Goal: Navigation & Orientation: Find specific page/section

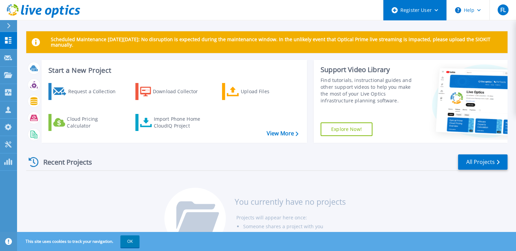
click at [434, 14] on div "Register User" at bounding box center [414, 10] width 63 height 20
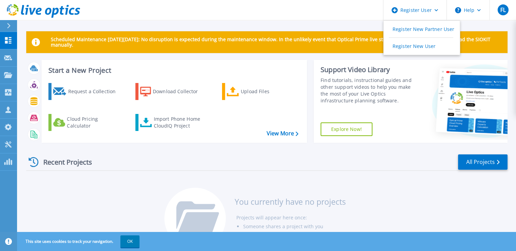
click at [224, 164] on div "Recent Projects All Projects" at bounding box center [266, 162] width 481 height 17
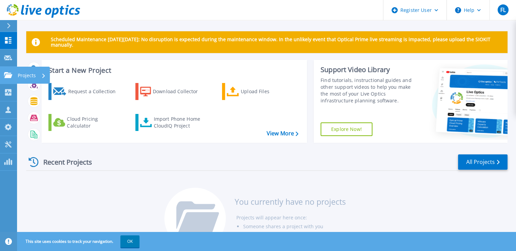
click at [8, 79] on link "Projects Projects" at bounding box center [8, 75] width 17 height 17
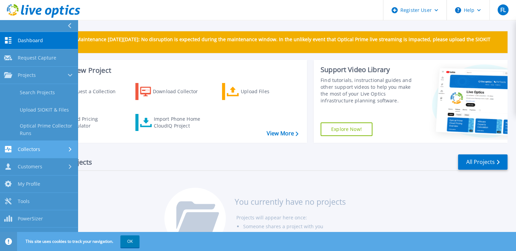
click at [37, 150] on span "Collectors" at bounding box center [29, 150] width 22 height 6
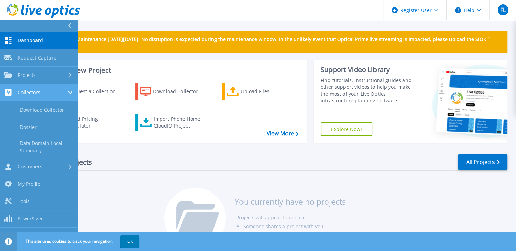
click at [38, 91] on span "Collectors" at bounding box center [29, 93] width 22 height 6
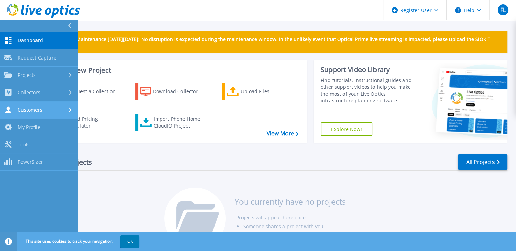
click at [38, 110] on span "Customers" at bounding box center [30, 110] width 25 height 6
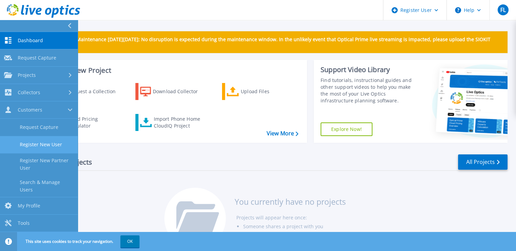
click at [42, 148] on link "Register New User" at bounding box center [39, 144] width 78 height 17
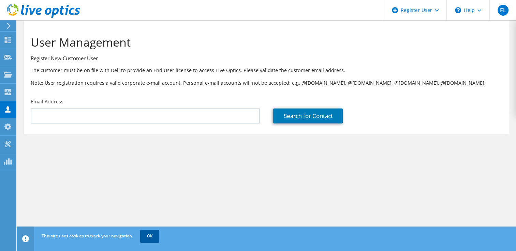
click at [147, 236] on link "OK" at bounding box center [149, 236] width 19 height 12
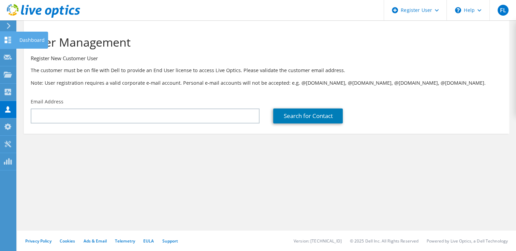
click at [9, 41] on icon at bounding box center [8, 40] width 8 height 6
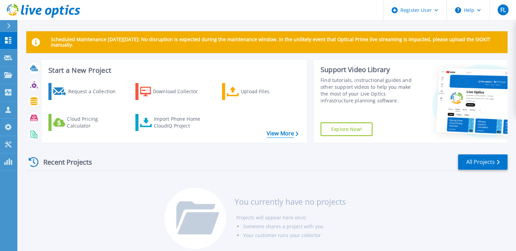
click at [279, 136] on link "View More" at bounding box center [282, 133] width 32 height 6
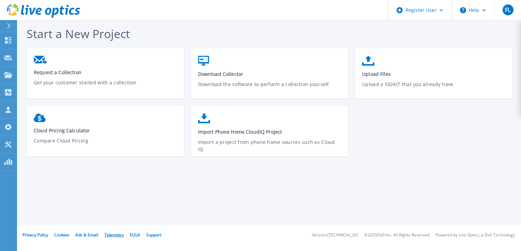
click at [110, 237] on link "Telemetry" at bounding box center [113, 235] width 19 height 6
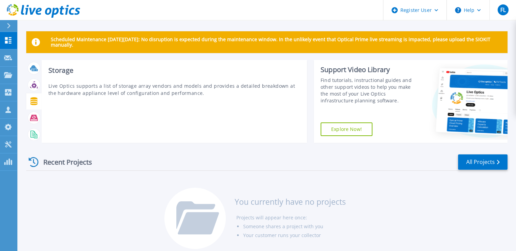
click at [34, 103] on icon at bounding box center [33, 101] width 7 height 8
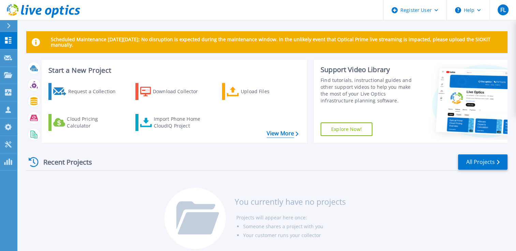
click at [278, 134] on link "View More" at bounding box center [282, 133] width 32 height 6
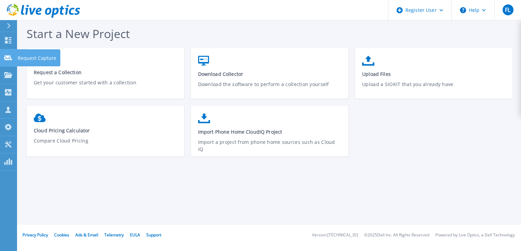
click at [5, 57] on icon at bounding box center [8, 58] width 8 height 5
